Goal: Find specific page/section: Find specific page/section

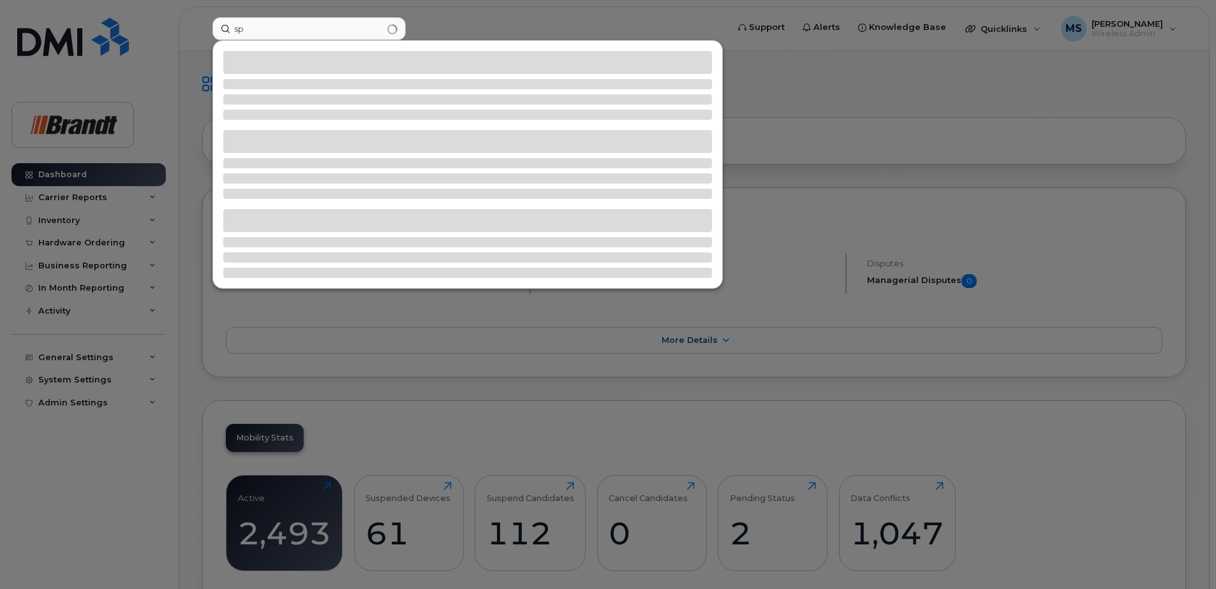
type input "s"
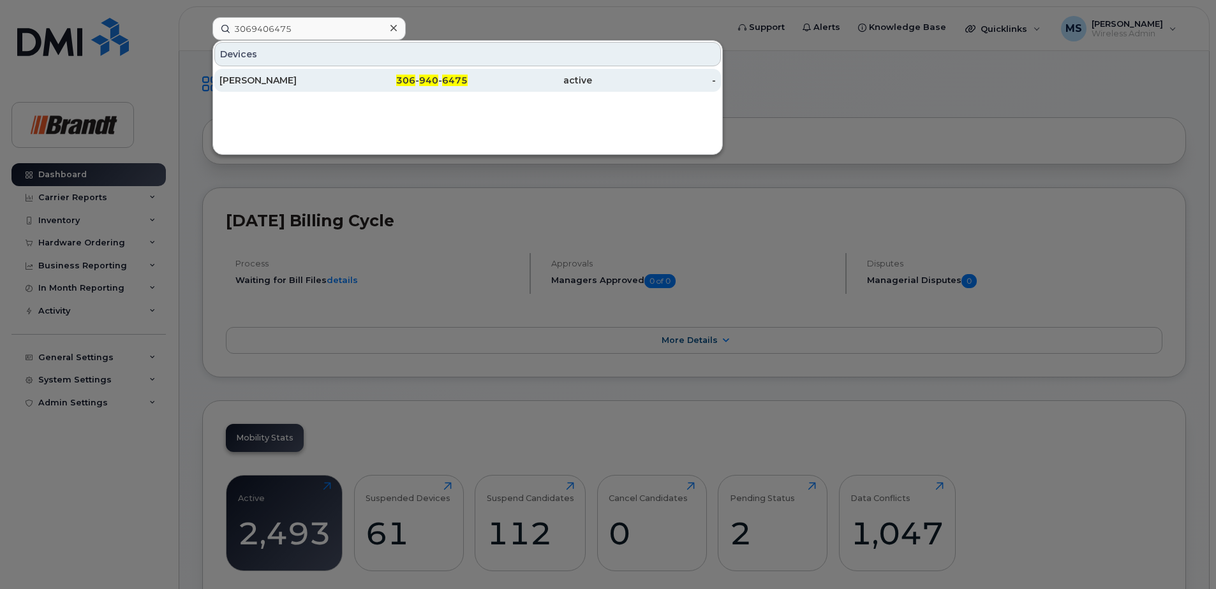
type input "3069406475"
click at [498, 87] on div "active" at bounding box center [529, 80] width 124 height 23
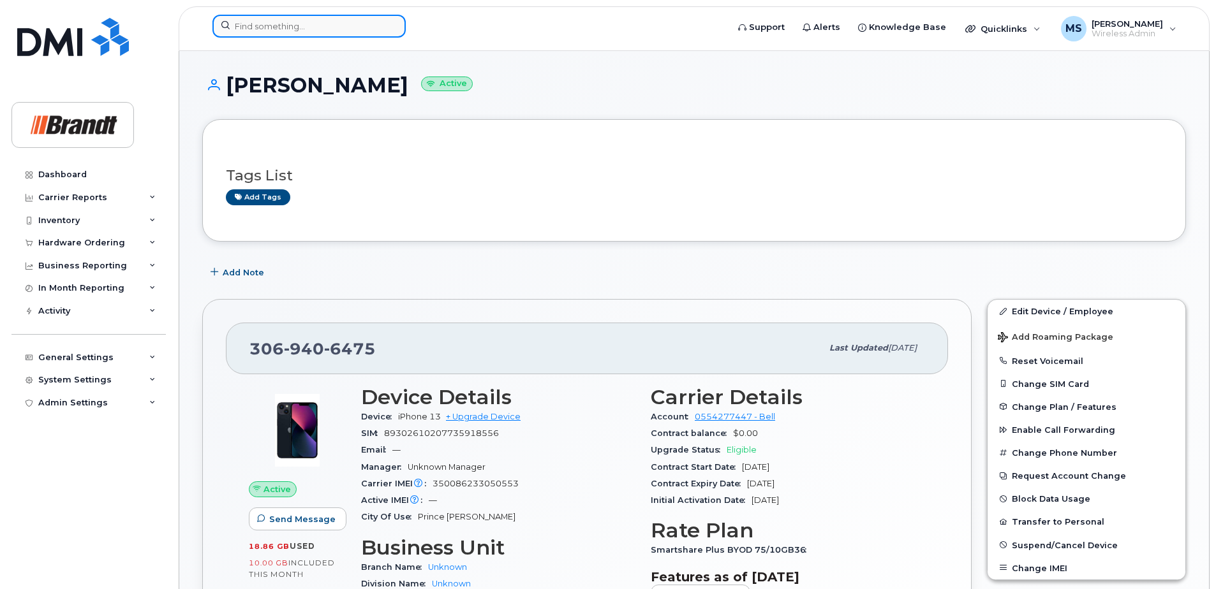
click at [353, 31] on input at bounding box center [308, 26] width 193 height 23
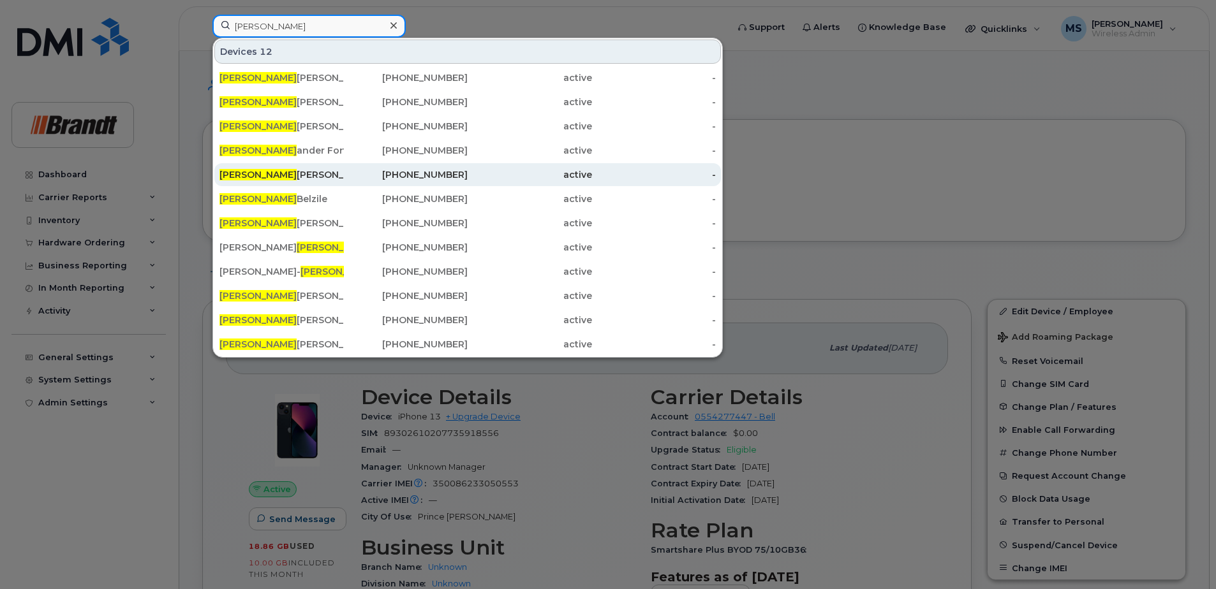
type input "[PERSON_NAME]"
click at [329, 172] on div "[PERSON_NAME]" at bounding box center [281, 174] width 124 height 13
